Goal: Submit feedback/report problem

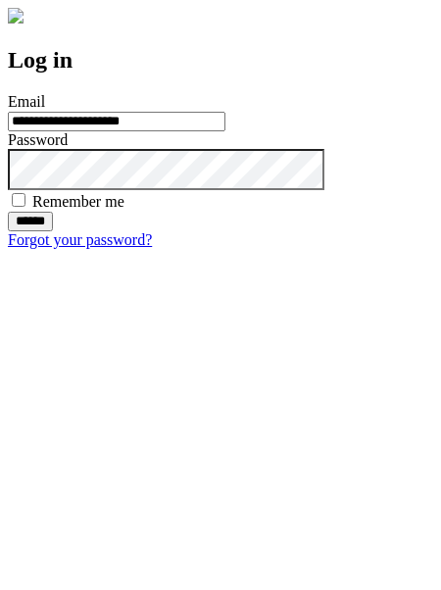
click at [53, 231] on input "******" at bounding box center [30, 222] width 45 height 20
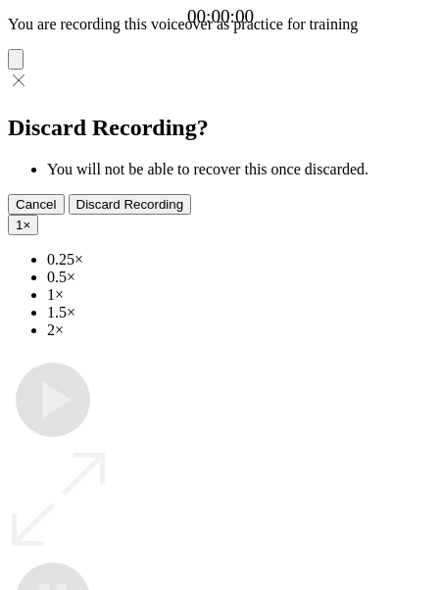
type input "**********"
